Goal: Task Accomplishment & Management: Complete application form

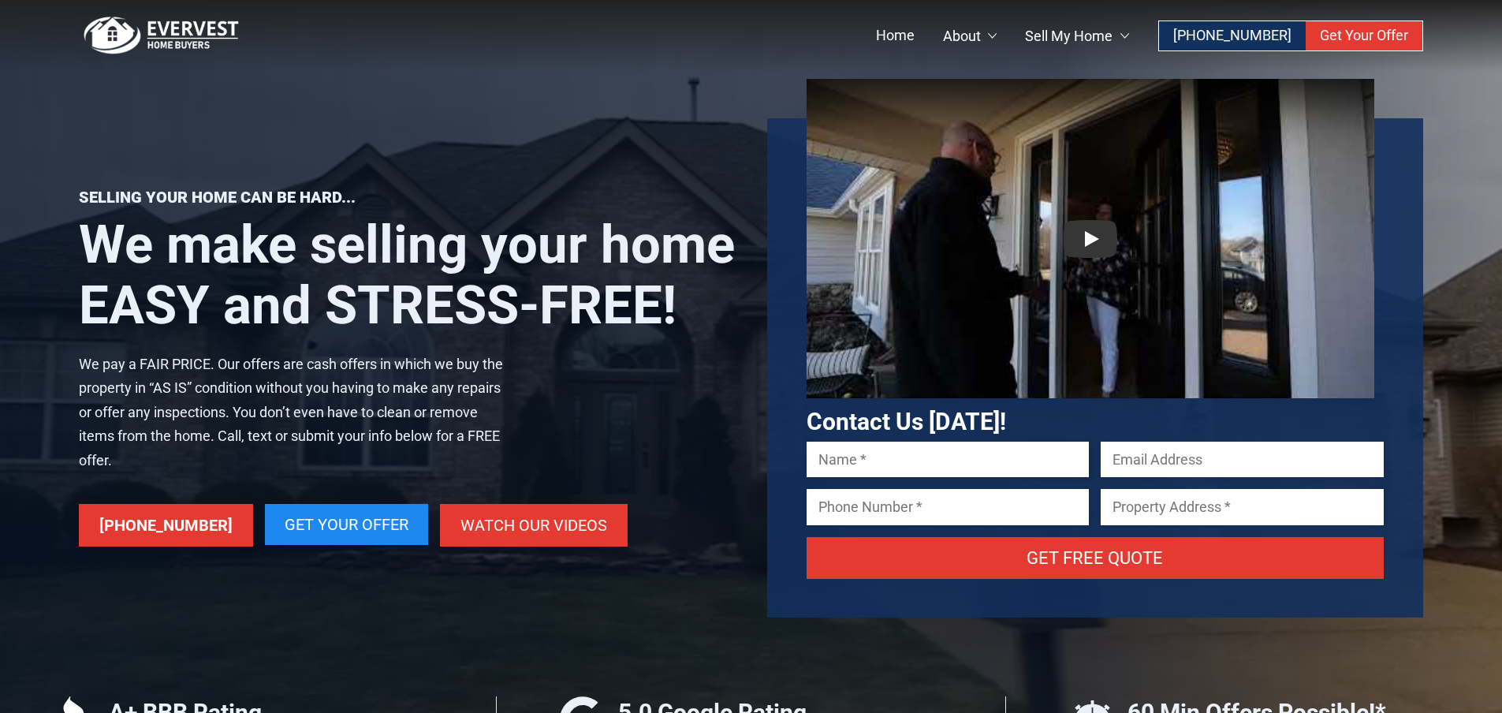
click at [881, 454] on input "Contact form" at bounding box center [947, 458] width 283 height 35
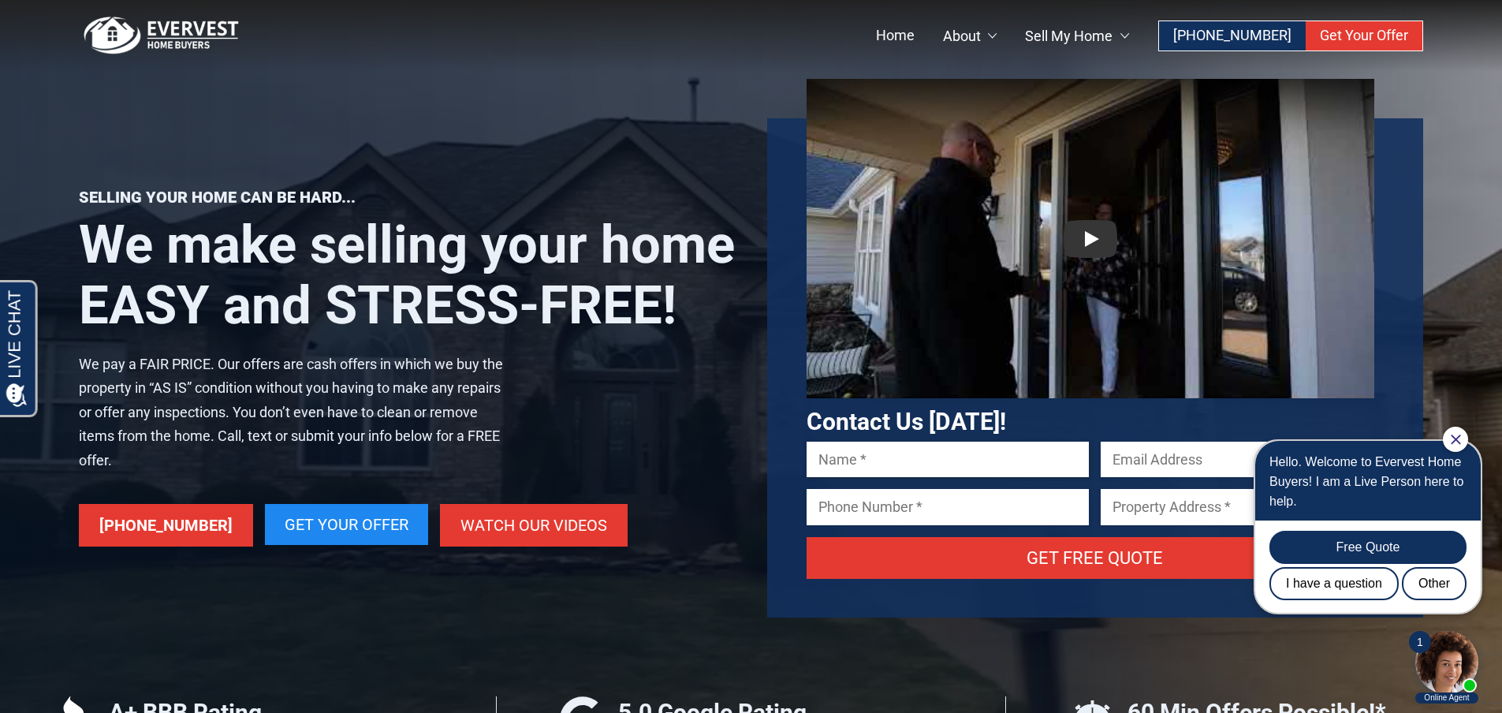
type input "[PERSON_NAME]"
type input "[EMAIL_ADDRESS][DOMAIN_NAME]"
type input "5128225067"
click at [1182, 495] on input "[STREET_ADDRESS]" at bounding box center [1241, 506] width 283 height 35
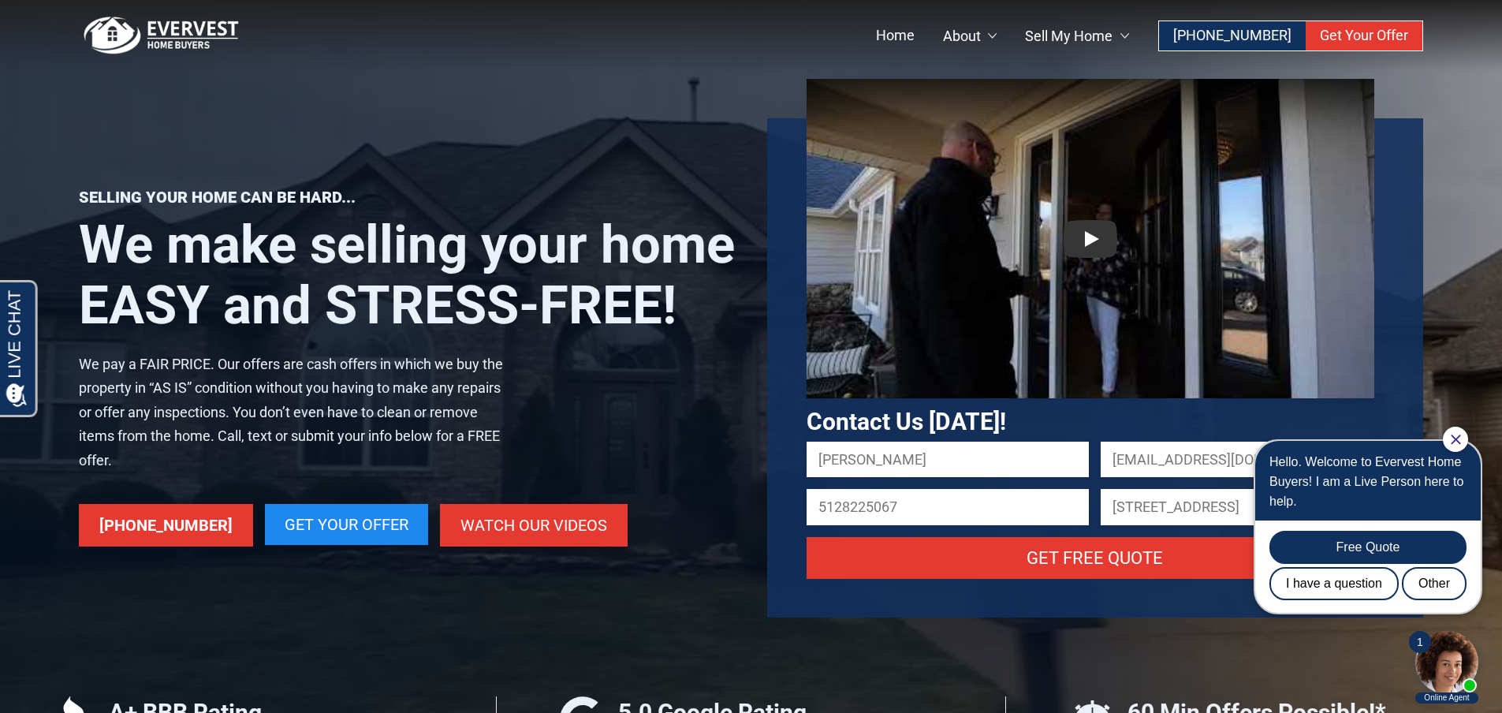
click at [1182, 495] on input "[STREET_ADDRESS]" at bounding box center [1241, 506] width 283 height 35
paste input "[STREET_ADDRESS]"
type input "[STREET_ADDRESS]"
drag, startPoint x: 933, startPoint y: 493, endPoint x: 782, endPoint y: 521, distance: 153.2
click at [782, 521] on div "Contact Us [DATE]! [PERSON_NAME] [EMAIL_ADDRESS][DOMAIN_NAME] 5128225067 [STREE…" at bounding box center [1095, 367] width 657 height 499
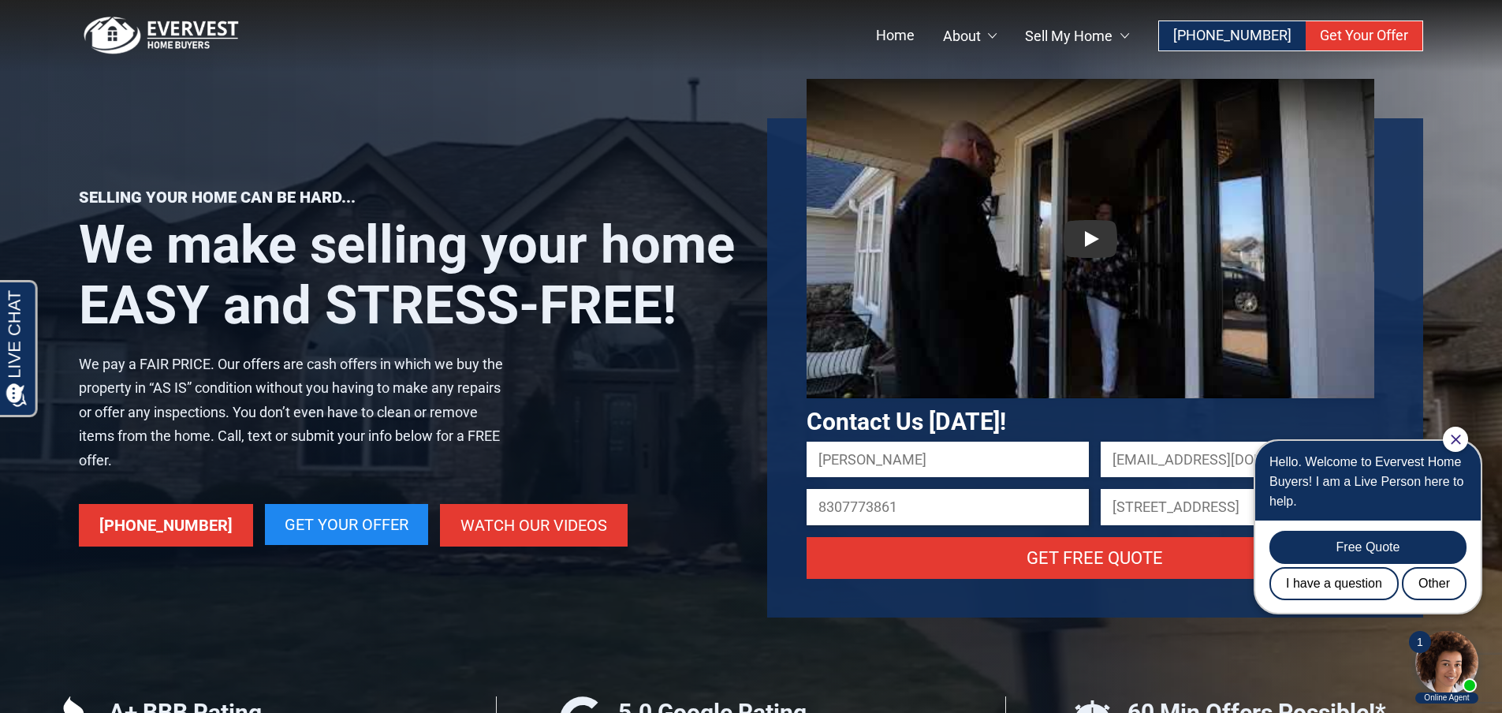
type input "8307773861"
click at [1459, 435] on icon "Close Chat" at bounding box center [1454, 438] width 9 height 9
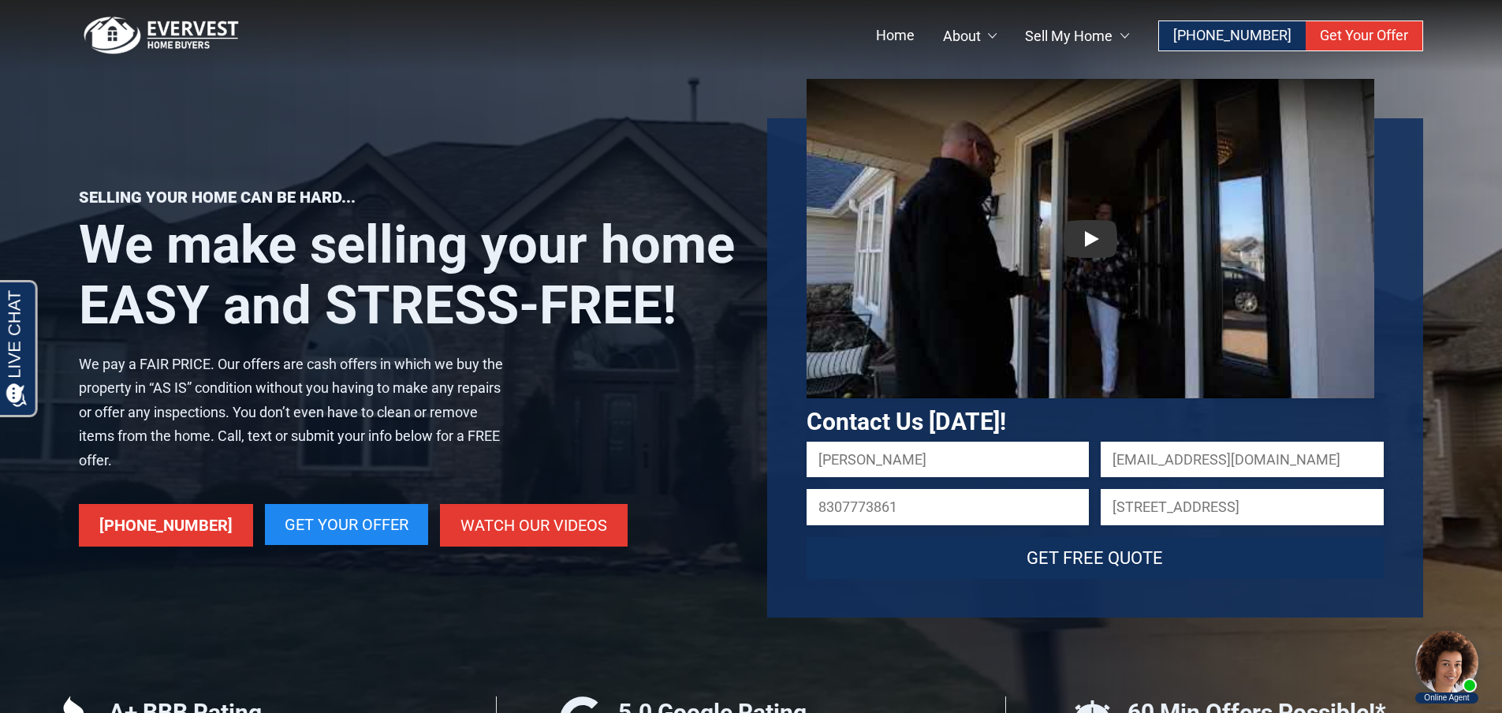
click at [1148, 559] on input "Get Free Quote" at bounding box center [1095, 558] width 578 height 42
